Goal: Check status: Check status

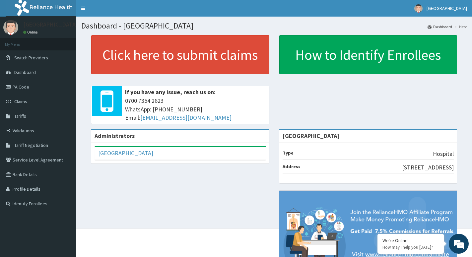
click at [310, 27] on h1 "Dashboard - [GEOGRAPHIC_DATA]" at bounding box center [274, 26] width 386 height 9
click at [81, 8] on link "Toggle navigation" at bounding box center [83, 8] width 14 height 17
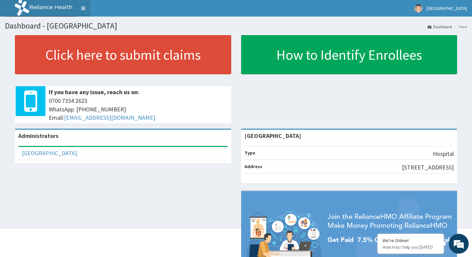
click at [87, 9] on link "Toggle navigation" at bounding box center [83, 8] width 14 height 17
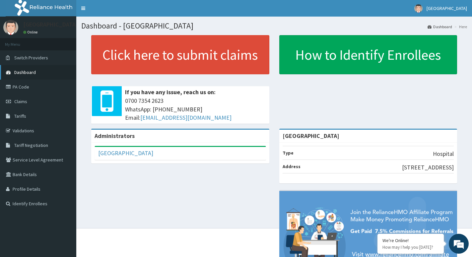
click at [28, 75] on span "Dashboard" at bounding box center [25, 72] width 22 height 6
click at [22, 102] on span "Claims" at bounding box center [20, 102] width 13 height 6
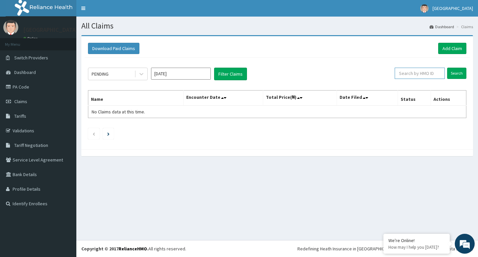
paste input "PES/10082/C"
type input "PES/10082/C"
click at [458, 76] on input "Search" at bounding box center [456, 73] width 19 height 11
